Goal: Navigation & Orientation: Find specific page/section

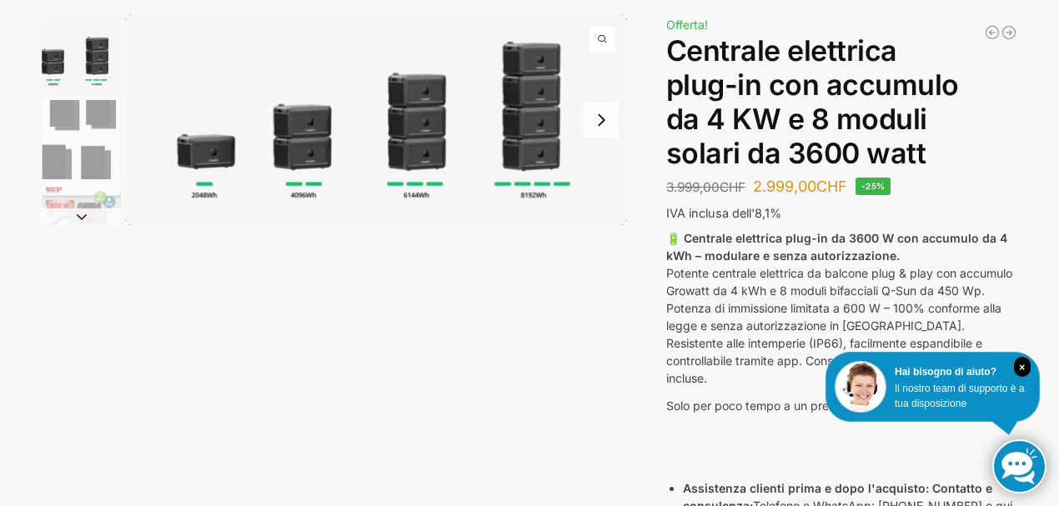
scroll to position [111, 0]
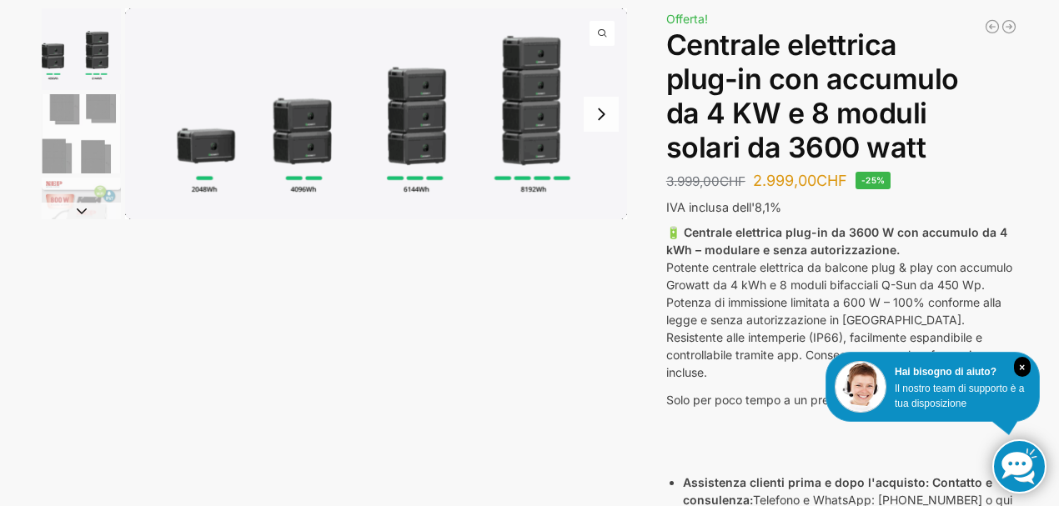
click at [97, 118] on img "2 / 9" at bounding box center [81, 133] width 79 height 79
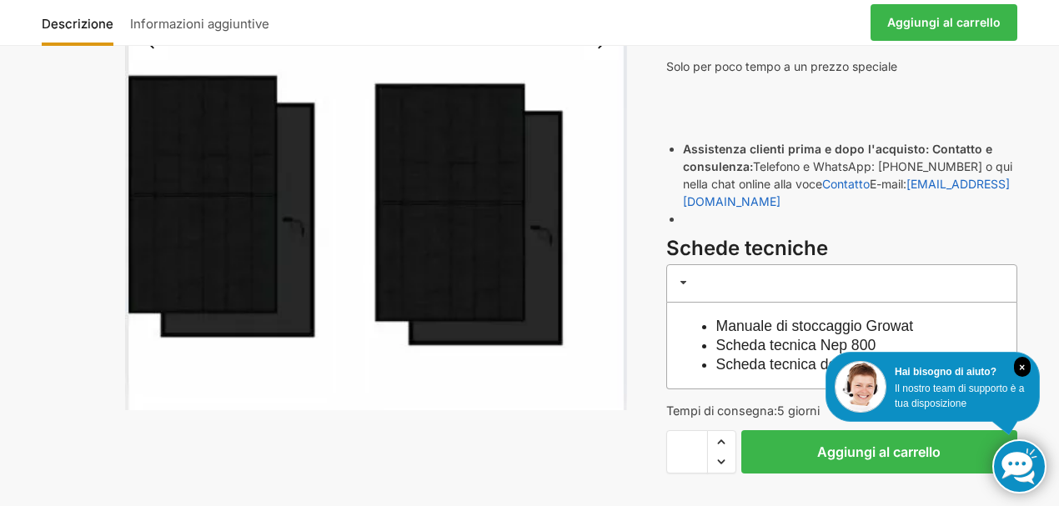
click at [60, 169] on div at bounding box center [334, 42] width 585 height 735
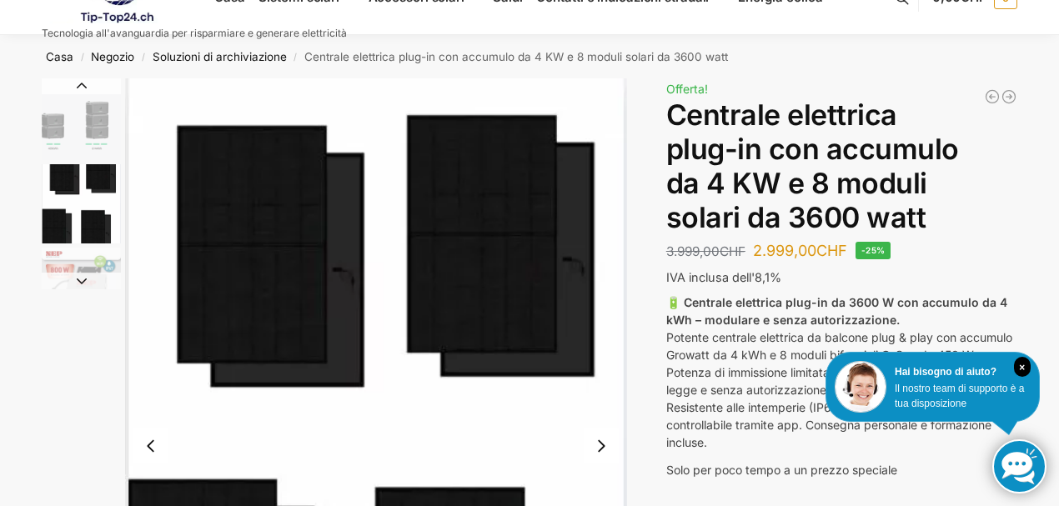
scroll to position [0, 0]
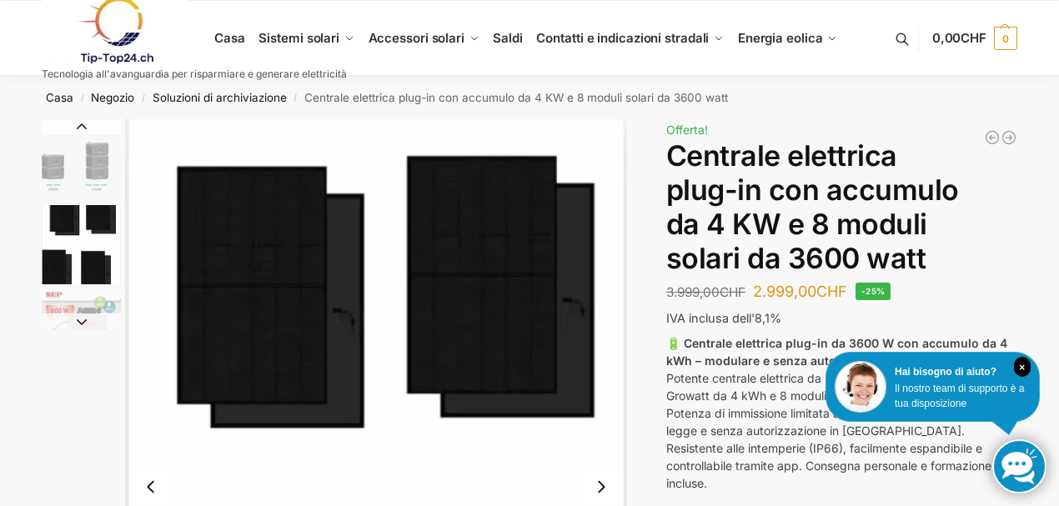
click at [88, 167] on img "1 / 9" at bounding box center [81, 160] width 79 height 82
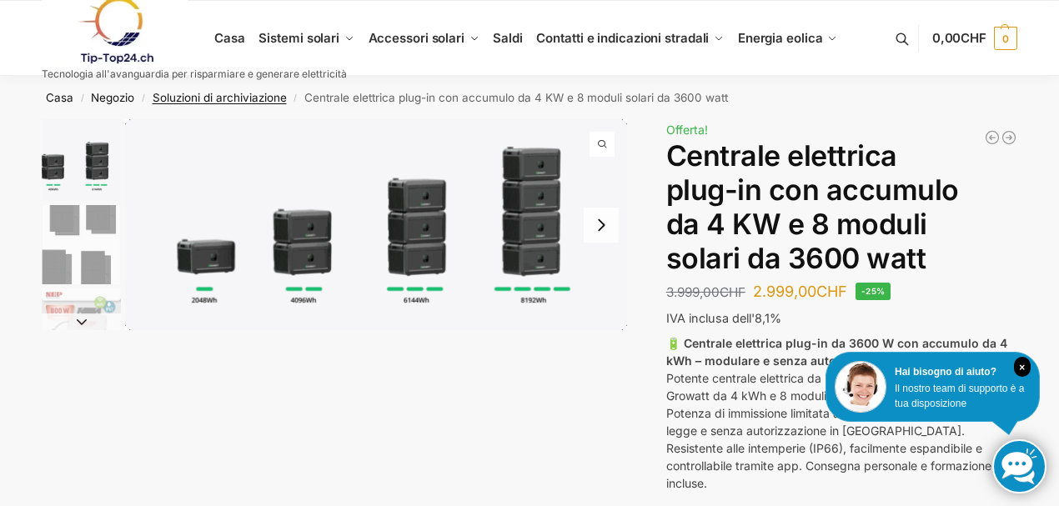
click at [243, 98] on font "Soluzioni di archiviazione" at bounding box center [220, 97] width 134 height 13
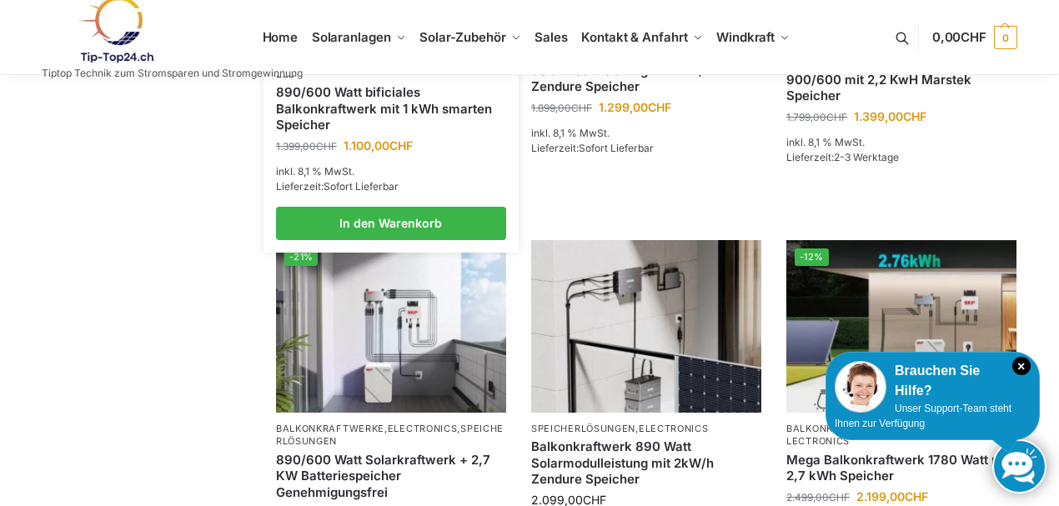
scroll to position [389, 0]
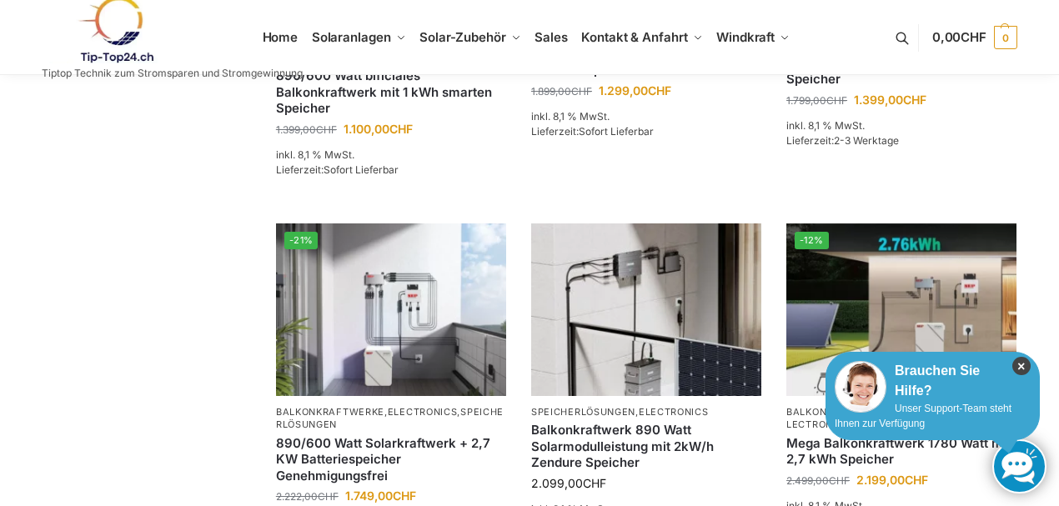
click at [1024, 370] on icon "×" at bounding box center [1021, 366] width 18 height 18
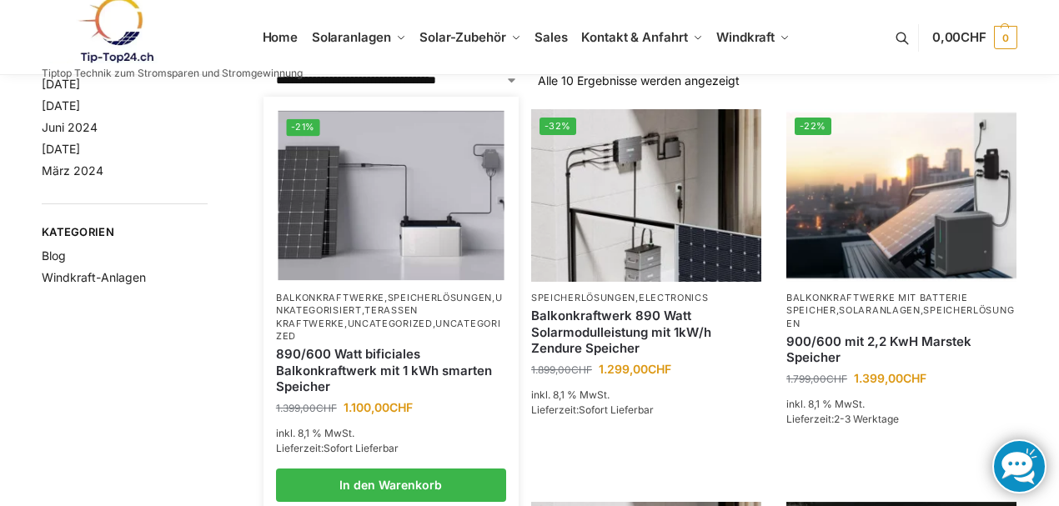
scroll to position [0, 0]
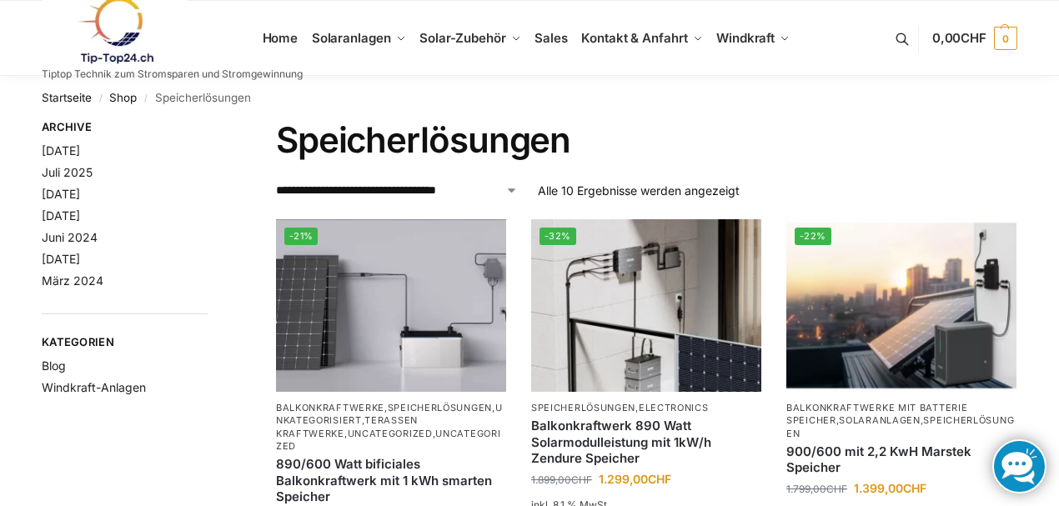
click at [128, 38] on img at bounding box center [115, 31] width 146 height 68
